Goal: Information Seeking & Learning: Learn about a topic

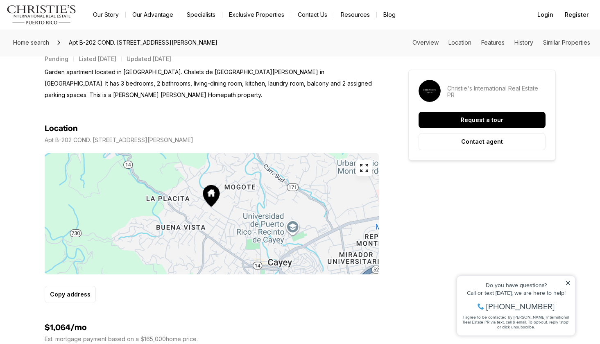
scroll to position [373, 0]
click at [365, 162] on icon "button" at bounding box center [364, 167] width 10 height 10
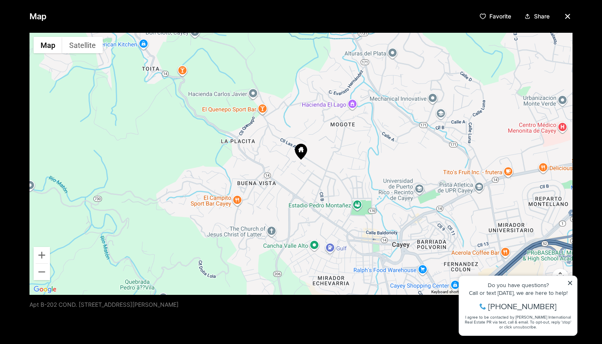
click at [591, 201] on div "Map Favorite Share ← Move left → Move right ↑ Move up ↓ Move down + Zoom in - Z…" at bounding box center [301, 172] width 602 height 344
click at [570, 281] on div at bounding box center [300, 164] width 543 height 262
click at [570, 282] on div at bounding box center [300, 164] width 543 height 262
click at [568, 282] on div at bounding box center [300, 164] width 543 height 262
click at [573, 281] on div "Map Favorite Share ← Move left → Move right ↑ Move up ↓ Move down + Zoom in - Z…" at bounding box center [301, 172] width 602 height 344
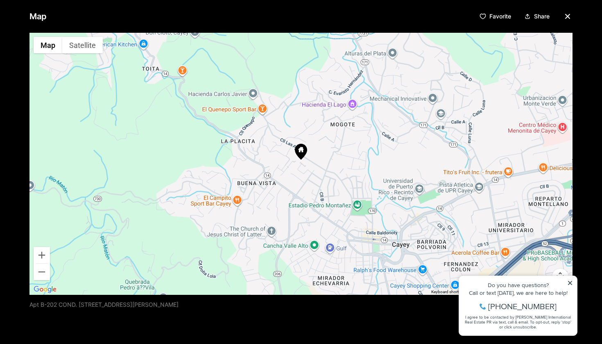
click at [572, 281] on div "Map Favorite Share ← Move left → Move right ↑ Move up ↓ Move down + Zoom in - Z…" at bounding box center [301, 172] width 602 height 344
click at [42, 273] on button "Zoom out" at bounding box center [42, 272] width 16 height 16
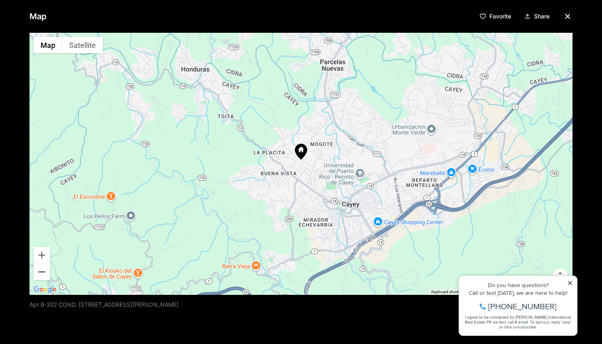
click at [42, 273] on button "Zoom out" at bounding box center [42, 272] width 16 height 16
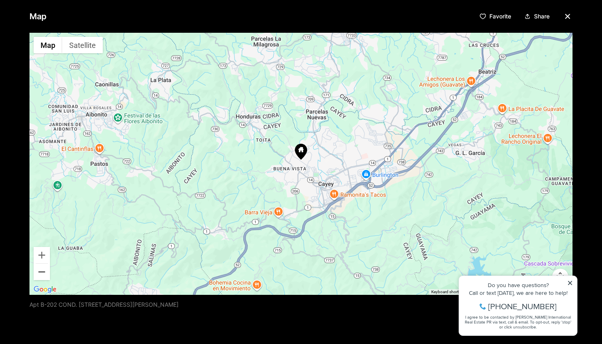
click at [42, 273] on button "Zoom out" at bounding box center [42, 272] width 16 height 16
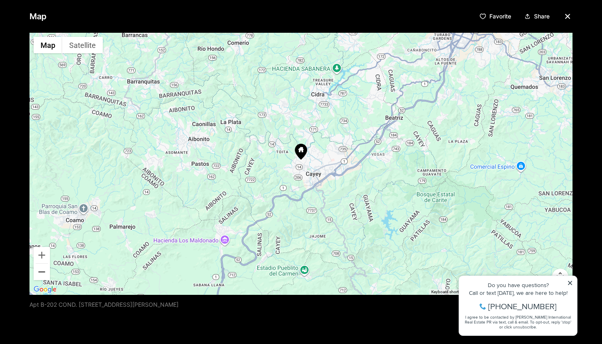
click at [42, 273] on button "Zoom out" at bounding box center [42, 272] width 16 height 16
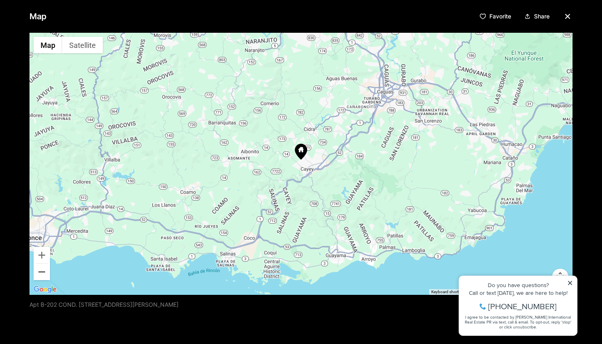
click at [42, 273] on button "Zoom out" at bounding box center [42, 272] width 16 height 16
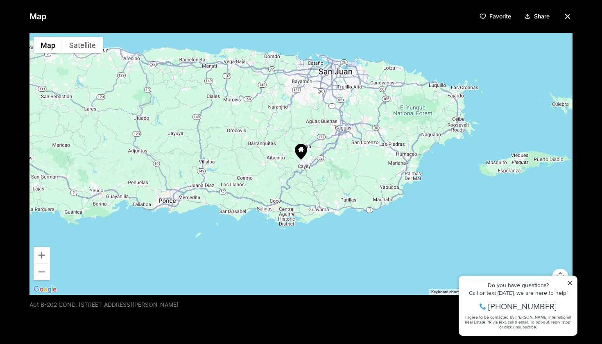
click at [565, 15] on icon "button" at bounding box center [567, 16] width 10 height 10
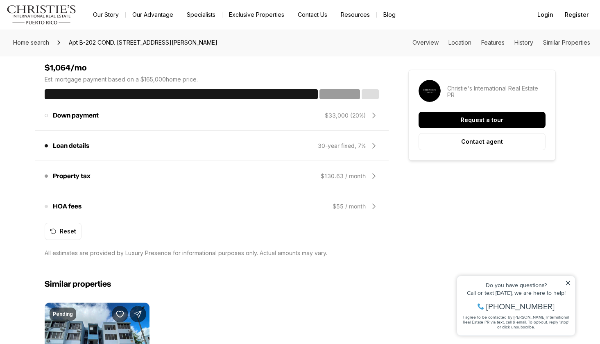
scroll to position [632, 0]
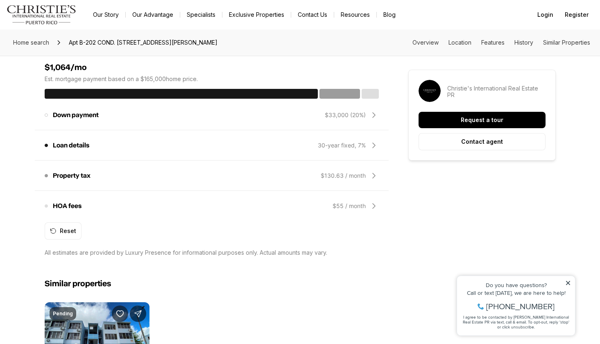
click at [375, 201] on icon at bounding box center [374, 206] width 10 height 10
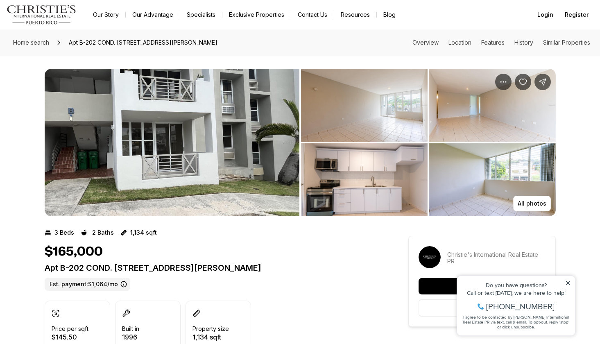
scroll to position [0, 0]
